Goal: Find specific page/section: Find specific page/section

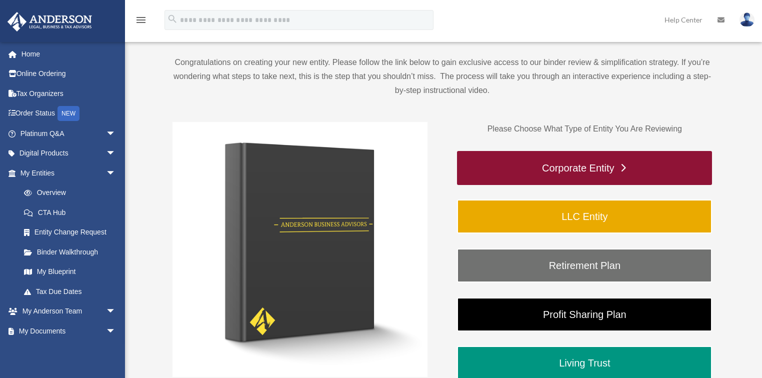
scroll to position [80, 0]
click at [596, 161] on link "Corporate Entity" at bounding box center [584, 168] width 255 height 34
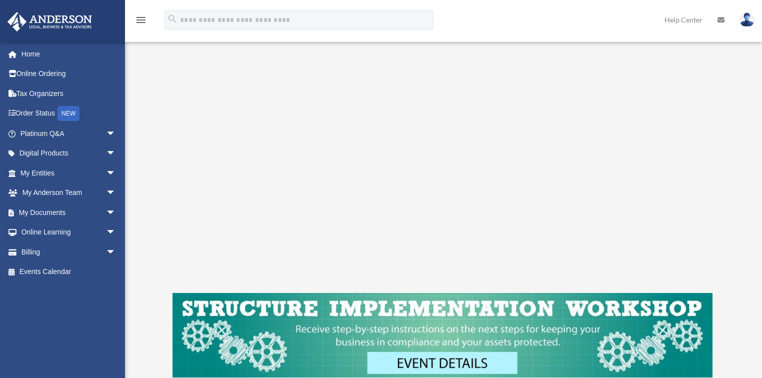
scroll to position [199, 0]
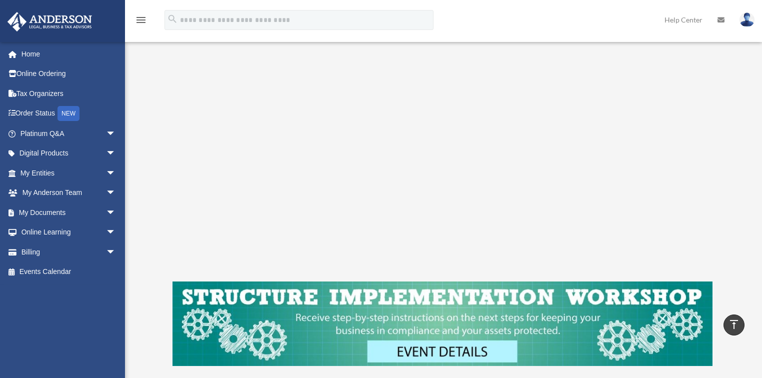
drag, startPoint x: 714, startPoint y: 272, endPoint x: 730, endPoint y: 174, distance: 99.3
click at [730, 174] on div "Corporate Entity To pause video at anytime, simply click on the video." at bounding box center [442, 132] width 614 height 544
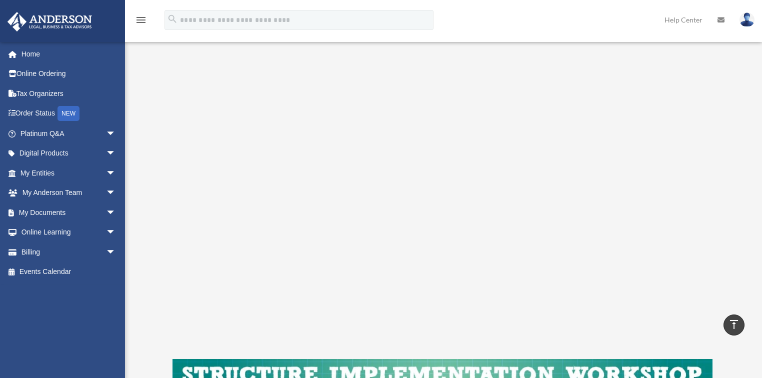
scroll to position [119, 0]
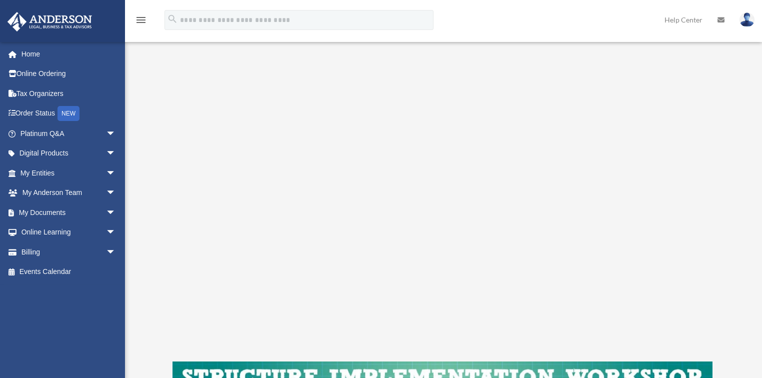
click at [612, 22] on div "menu search Site Menu add [PERSON_NAME][EMAIL_ADDRESS][DOMAIN_NAME] My Profile …" at bounding box center [380, 24] width 747 height 34
